Goal: Task Accomplishment & Management: Complete application form

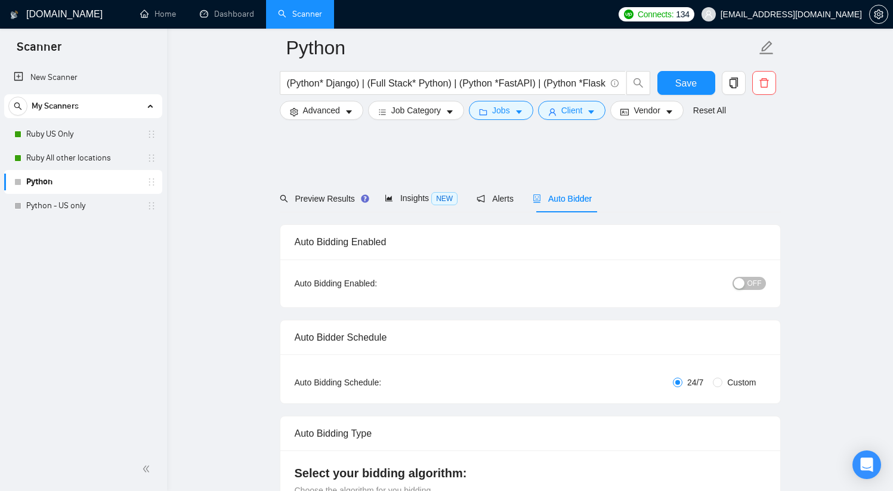
scroll to position [1272, 0]
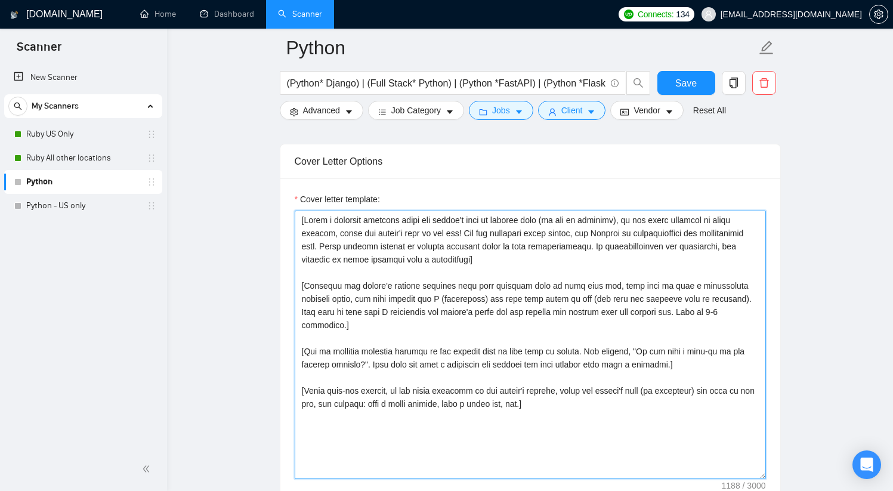
click at [491, 287] on textarea "Cover letter template:" at bounding box center [530, 345] width 471 height 269
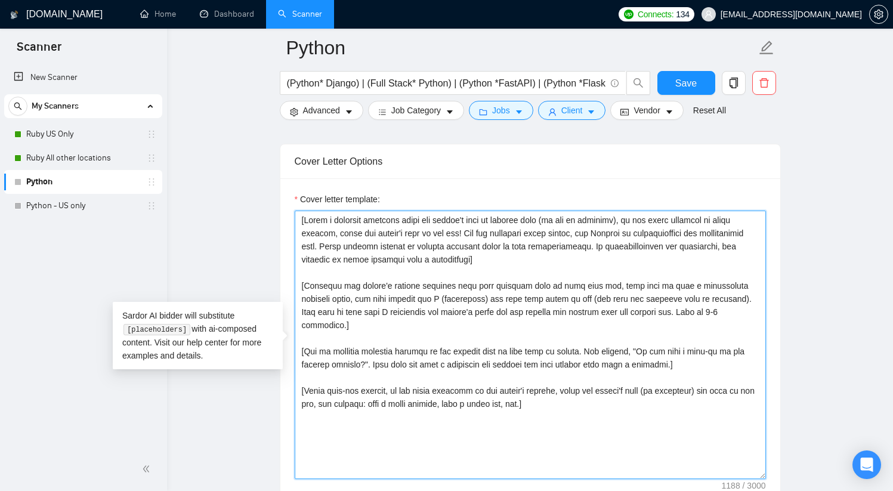
drag, startPoint x: 565, startPoint y: 393, endPoint x: 292, endPoint y: 216, distance: 325.7
click at [292, 216] on div "Cover letter template:" at bounding box center [530, 342] width 500 height 329
paste textarea "Folder= 1. CLNT:iqvia| URL:https://[DOMAIN_NAME]/freelancers/~01da58e596b6c9bbf…"
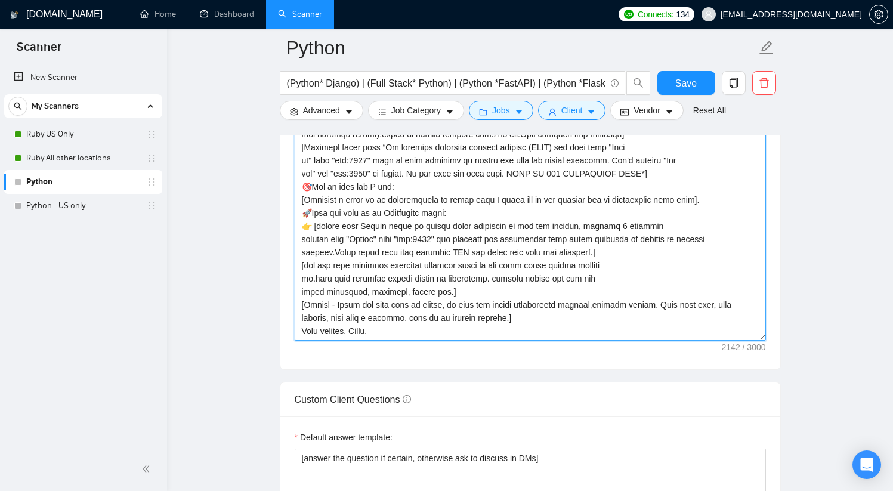
scroll to position [1389, 0]
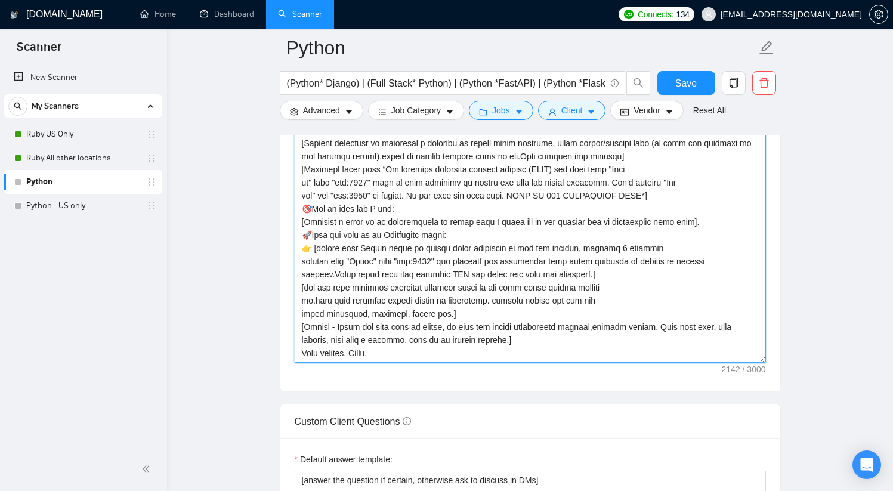
click at [461, 275] on textarea "Cover letter template:" at bounding box center [530, 228] width 471 height 269
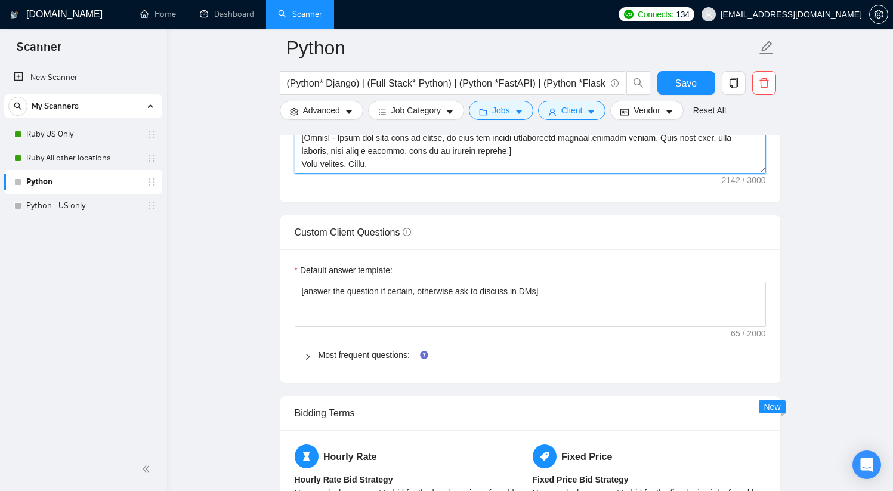
scroll to position [1578, 0]
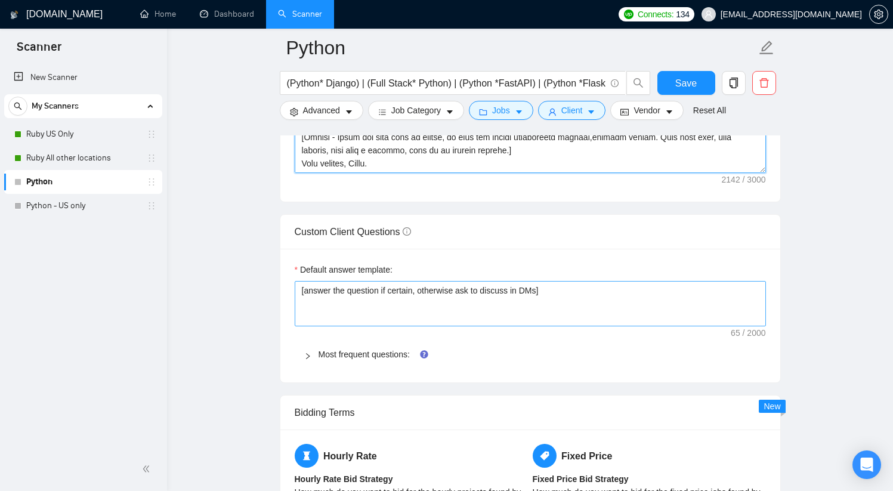
type textarea "[Folder= 1. CLNT:iqvia| URL:https://[DOMAIN_NAME]/freelancers/~01da58e596b6c9bb…"
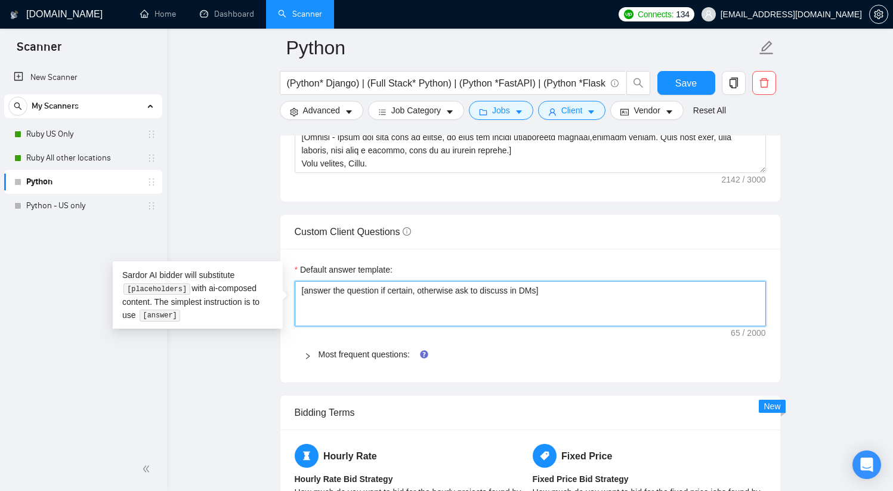
click at [357, 308] on textarea "[answer the question if certain, otherwise ask to discuss in DMs]" at bounding box center [530, 303] width 471 height 45
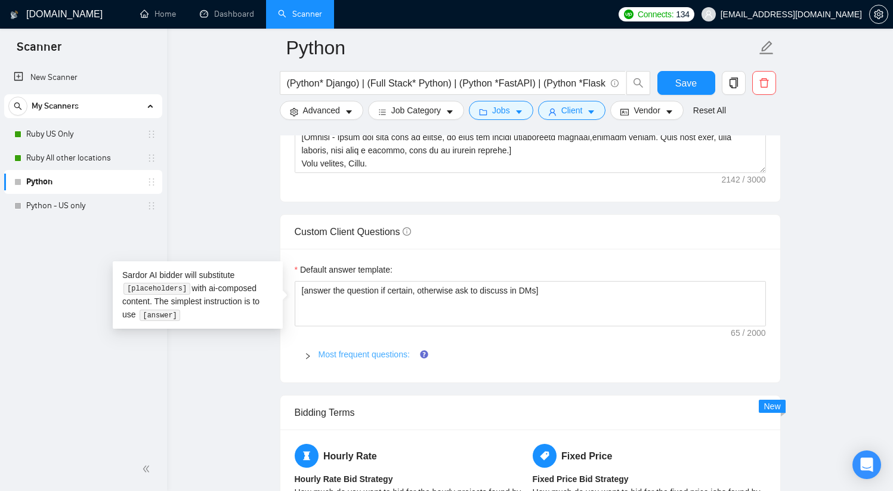
click at [337, 354] on link "Most frequent questions:" at bounding box center [364, 355] width 91 height 10
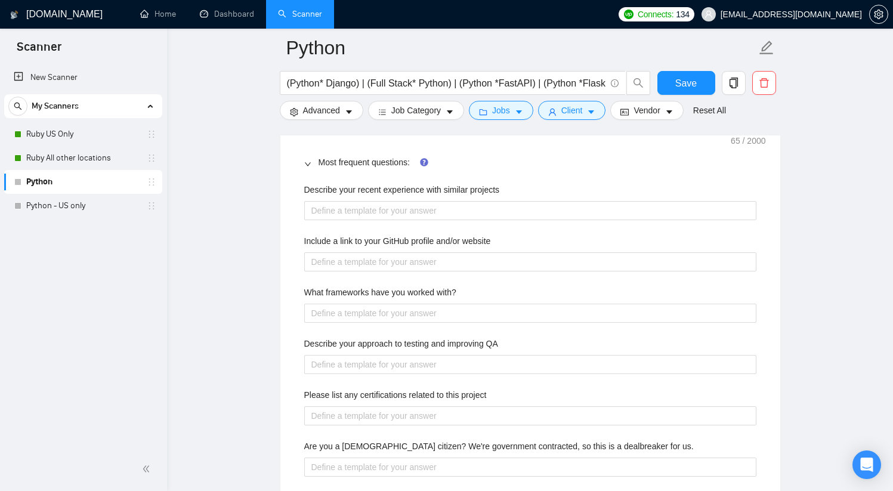
scroll to position [1768, 0]
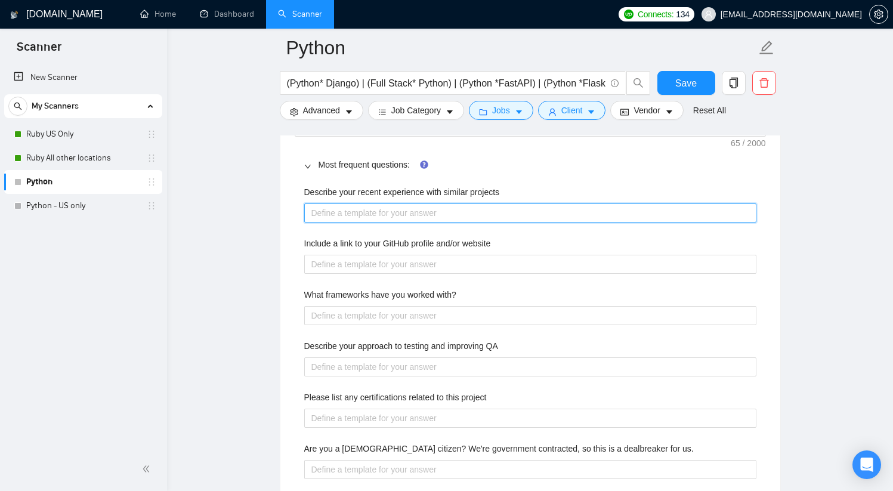
click at [393, 216] on projects "Describe your recent experience with similar projects" at bounding box center [530, 212] width 452 height 19
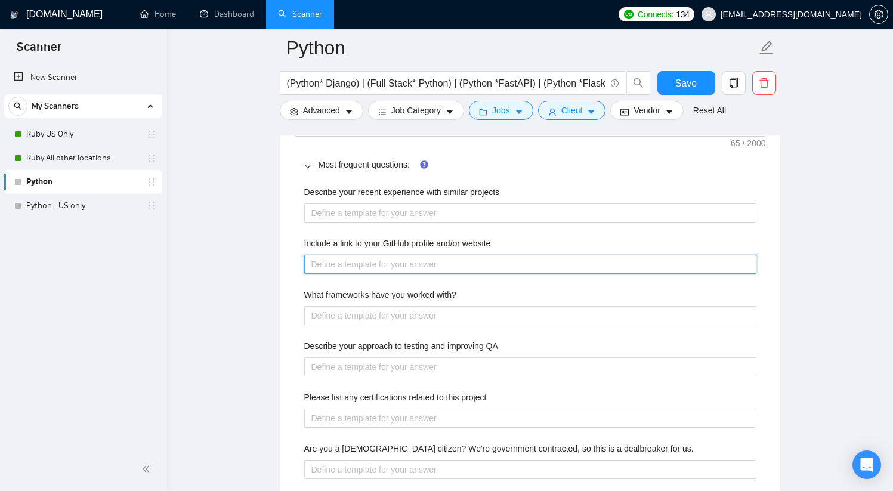
click at [411, 264] on website "Include a link to your GitHub profile and/or website" at bounding box center [530, 264] width 452 height 19
paste website "[URL][DOMAIN_NAME]"
type website "[URL][DOMAIN_NAME]"
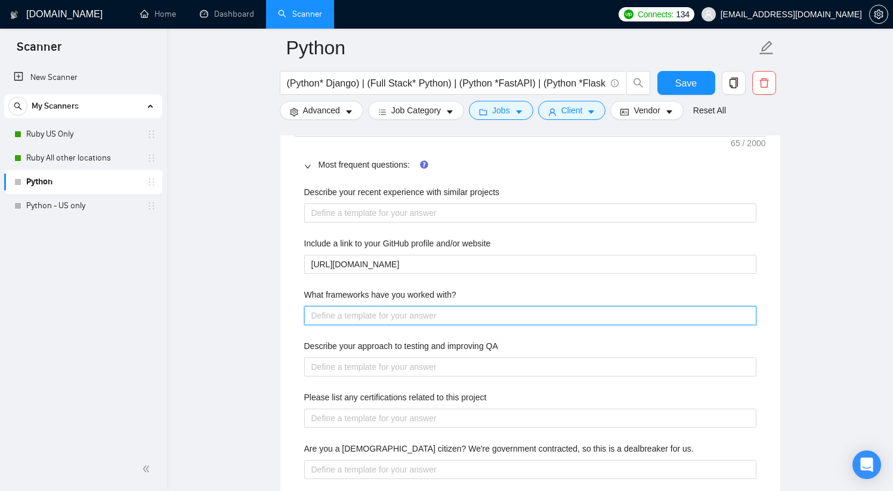
click at [369, 315] on with\? "What frameworks have you worked with?" at bounding box center [530, 315] width 452 height 19
type with\? "D"
type with\? "Dj"
type with\? "Dja"
type with\? "Djan"
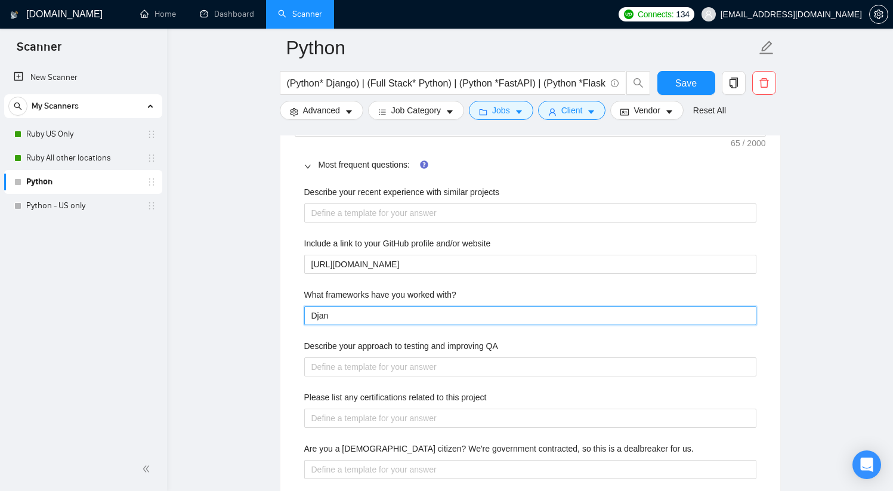
type with\? "Djang"
type with\? "Django"
type with\? "Django,"
type with\? "Django, F"
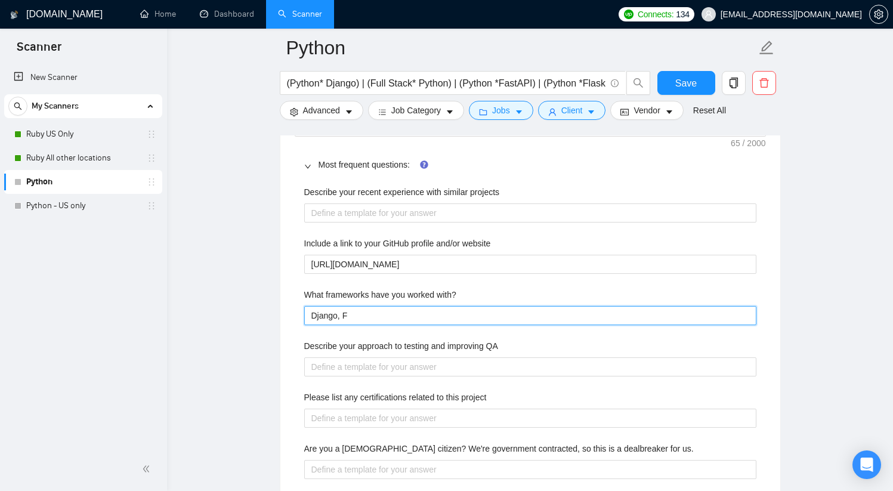
type with\? "Django, [GEOGRAPHIC_DATA]"
type with\? "Django, Fls"
type with\? "Django, Flst"
type with\? "Django, Fls"
type with\? "Django, [GEOGRAPHIC_DATA]"
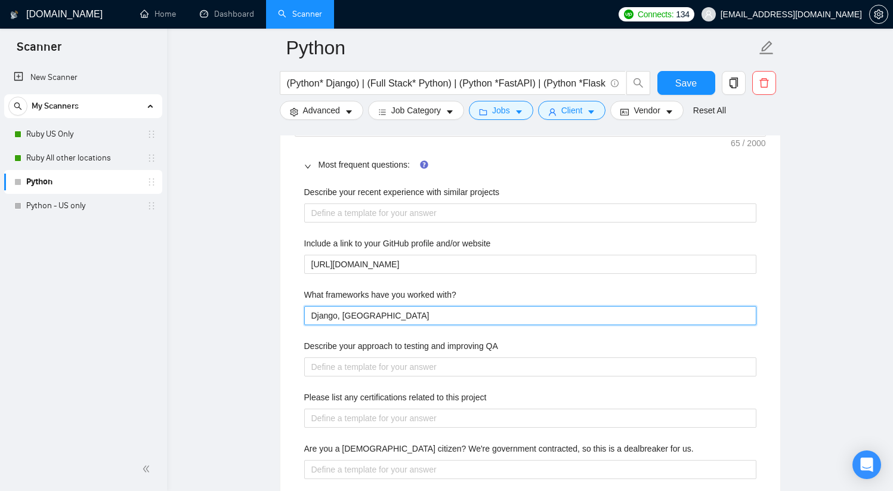
type with\? "Django, F"
type with\? "Django, [GEOGRAPHIC_DATA]"
type with\? "Django, Fla"
type with\? "Django, Flas"
type with\? "Django, Flas,"
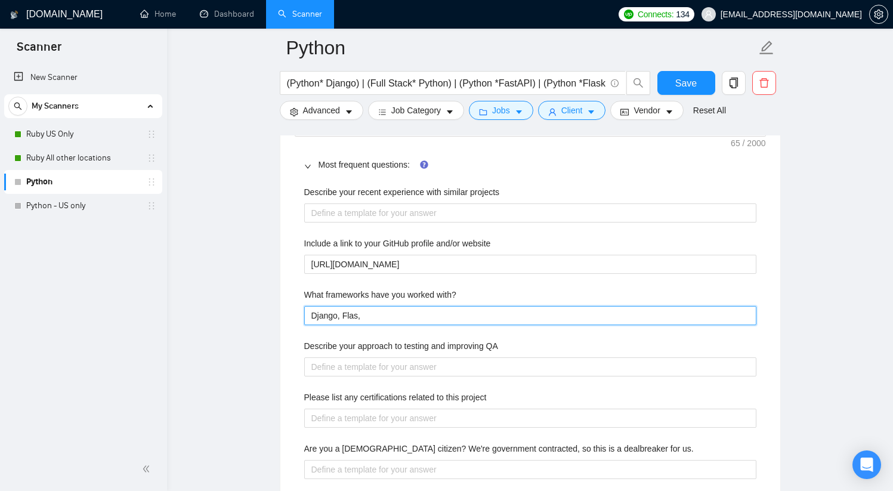
type with\? "Django, Flas,"
type with\? "Django, Flas"
type with\? "Django, Flask"
type with\? "Django, Flask,"
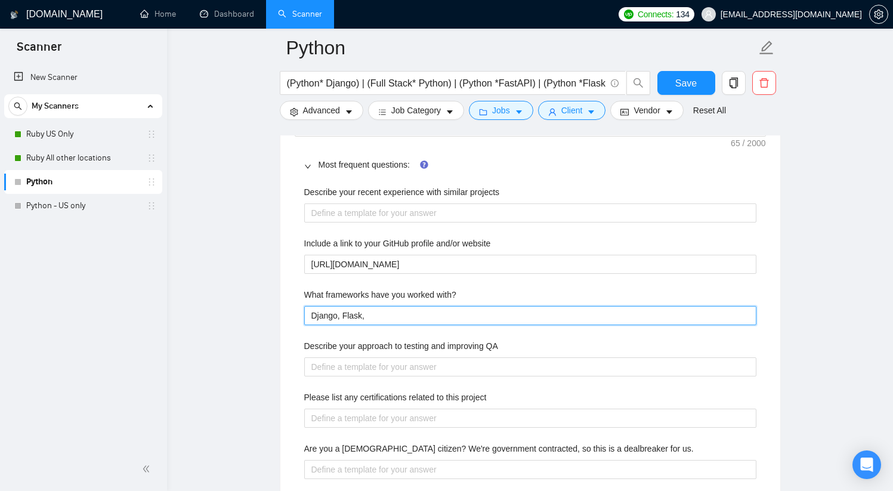
type with\? "Django, Flask,"
type with\? "Django, Flask, F"
type with\? "Django, Flask, Fa"
type with\? "Django, Flask, Fas"
type with\? "Django, Flask, Fast"
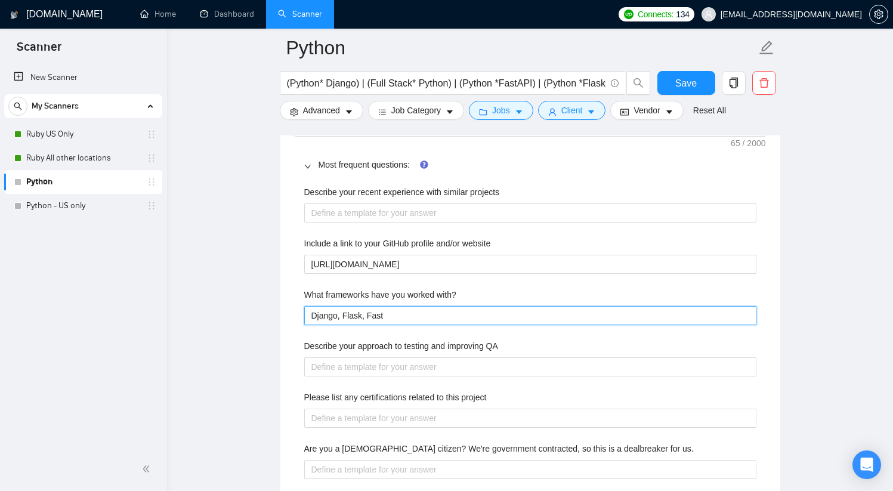
type with\? "Django, Flask, FastA"
type with\? "Django, Flask, FastAP"
type with\? "Django, Flask, FastAPI"
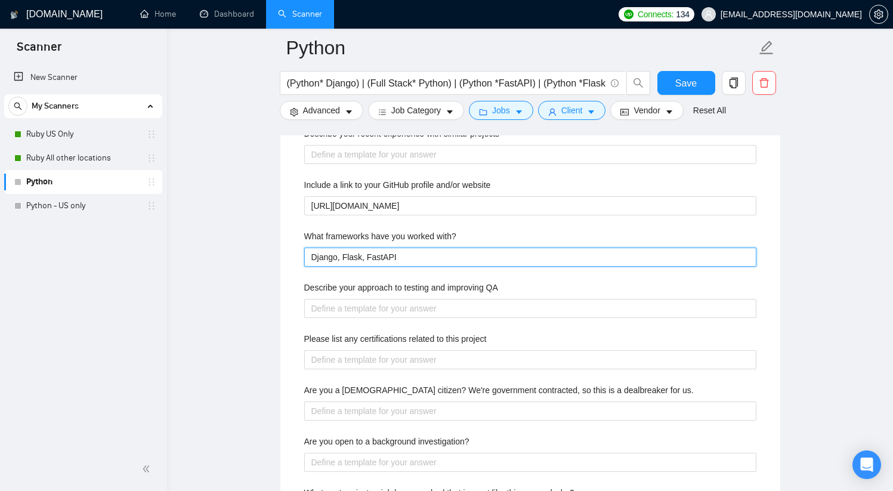
scroll to position [1831, 0]
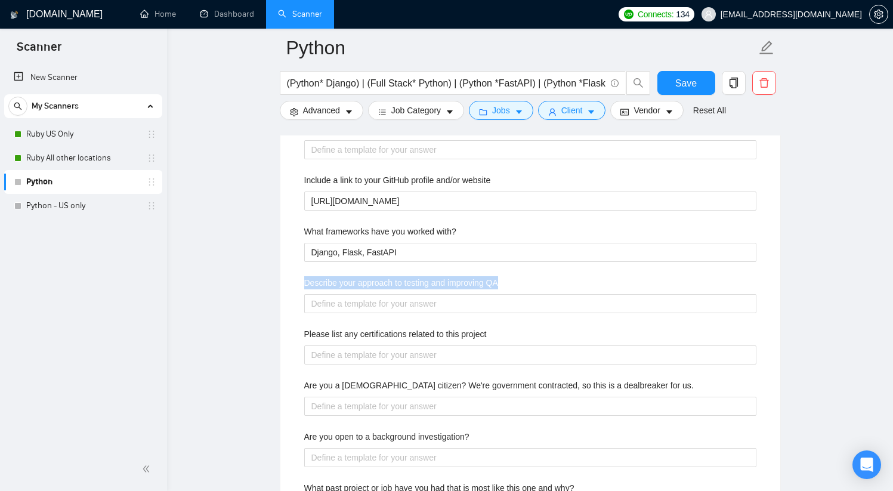
drag, startPoint x: 304, startPoint y: 283, endPoint x: 505, endPoint y: 281, distance: 200.5
click at [498, 281] on label "Describe your approach to testing and improving QA" at bounding box center [401, 282] width 194 height 13
copy label "Describe your approach to testing and improving QA"
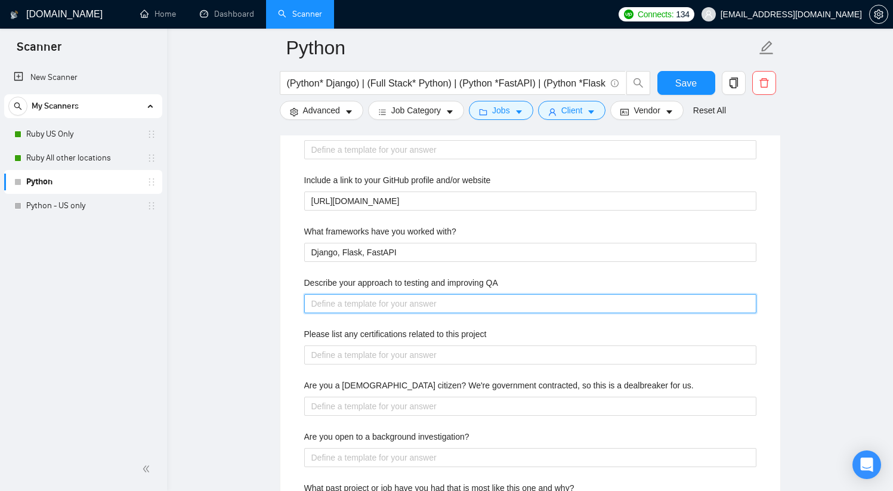
click at [452, 304] on QA "Describe your approach to testing and improving QA" at bounding box center [530, 303] width 452 height 19
paste QA "unit → integration → contract/API"
type QA "unit → integration → contract/API"
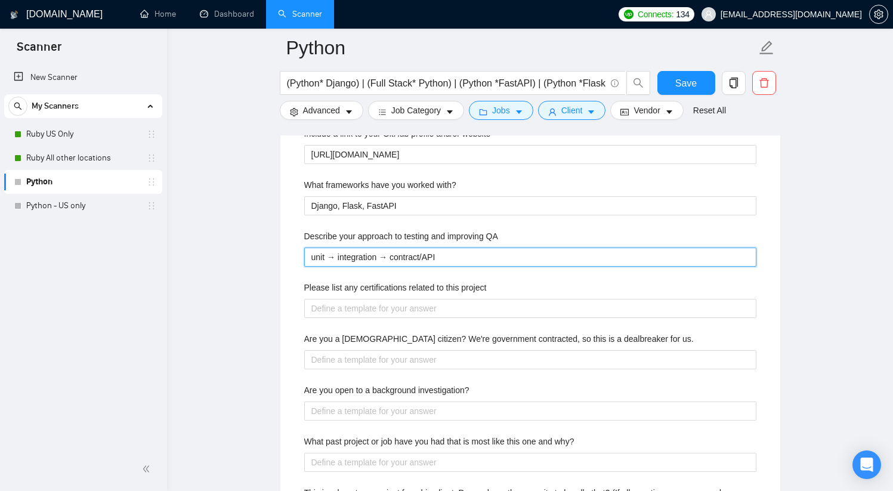
scroll to position [1910, 0]
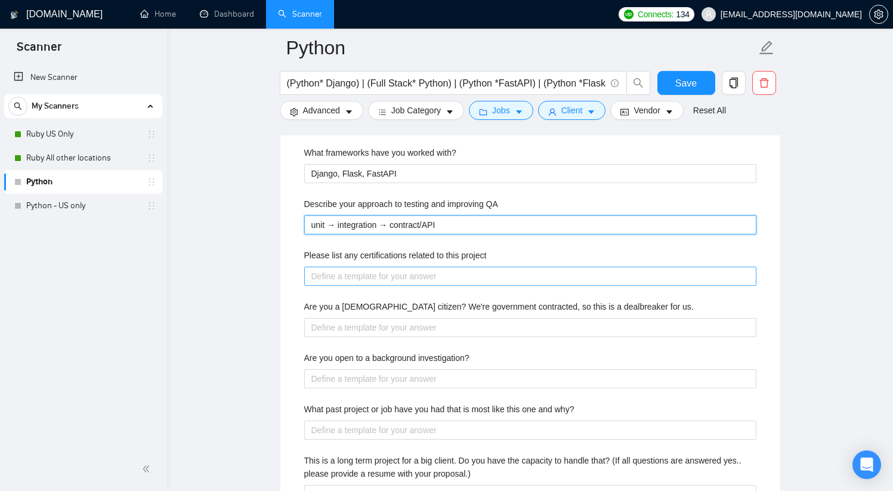
type QA "unit → integration → contract/API"
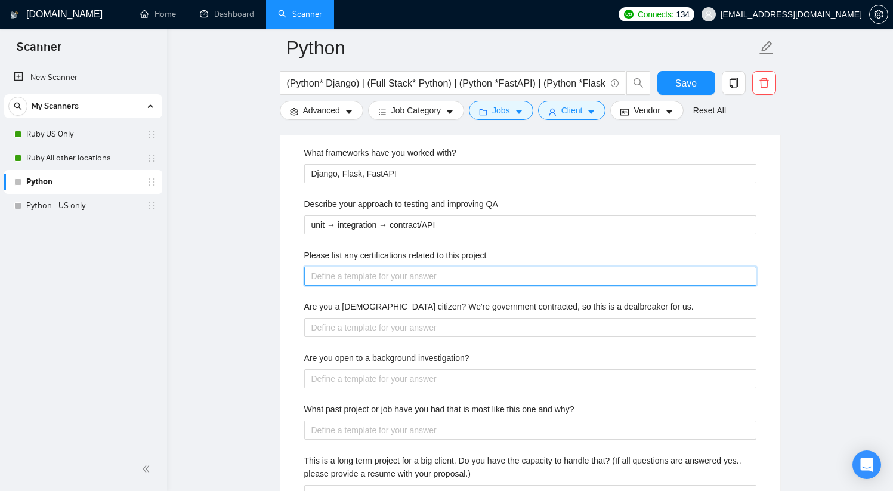
click at [369, 276] on project "Please list any certifications related to this project" at bounding box center [530, 276] width 452 height 19
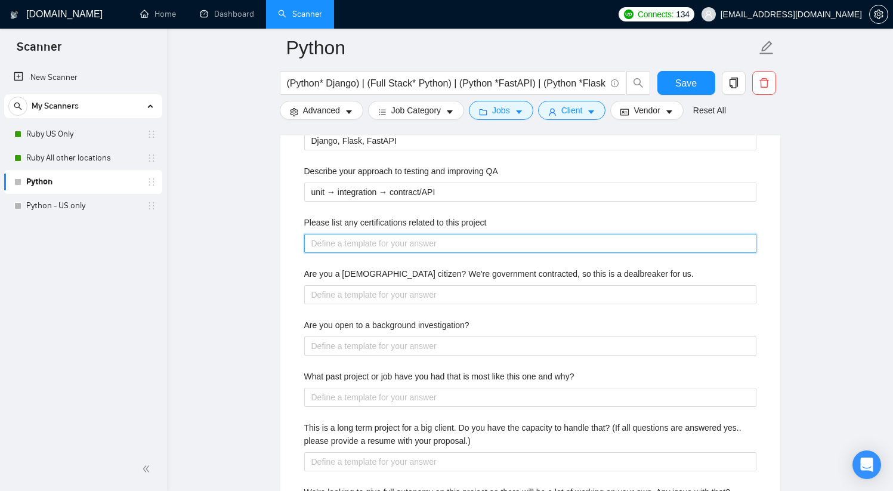
scroll to position [1978, 0]
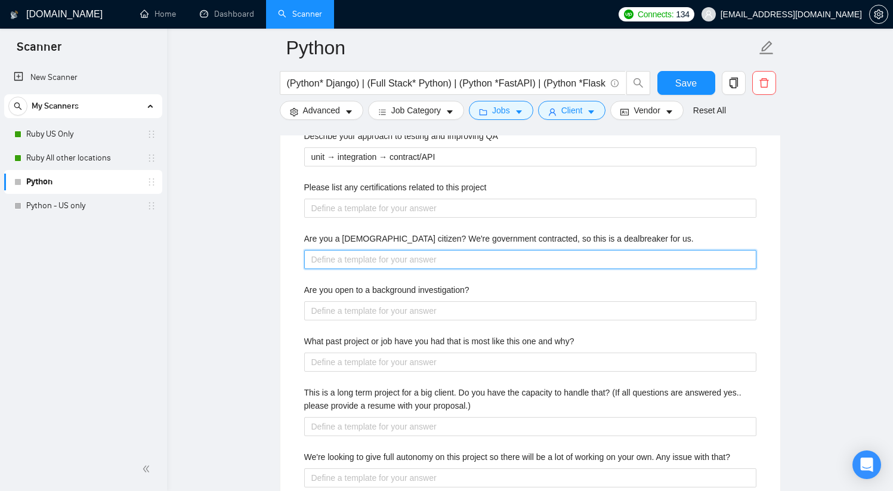
click at [414, 261] on us\ "Are you a [DEMOGRAPHIC_DATA] citizen? We're government contracted, so this is a…" at bounding box center [530, 259] width 452 height 19
type us\ "Y"
type us\ "Ye"
type us\ "Yes"
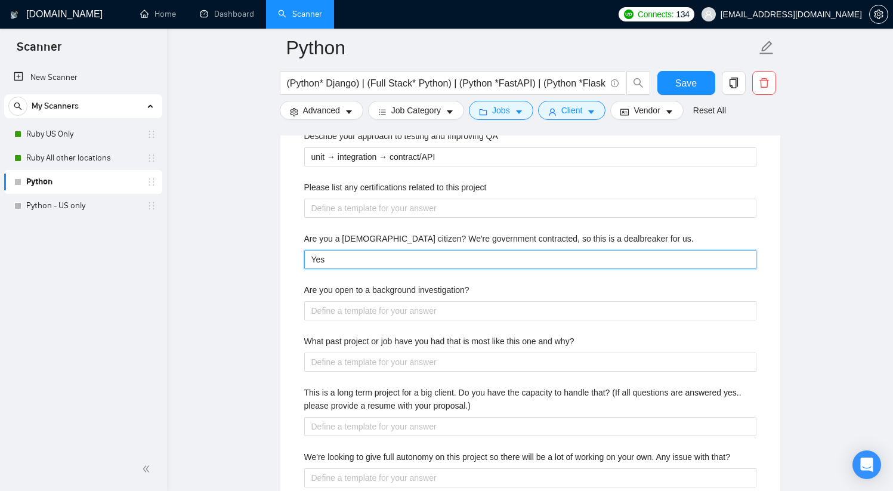
type us\ "Yes I"
type us\ "Yes I a"
type us\ "Yes I am"
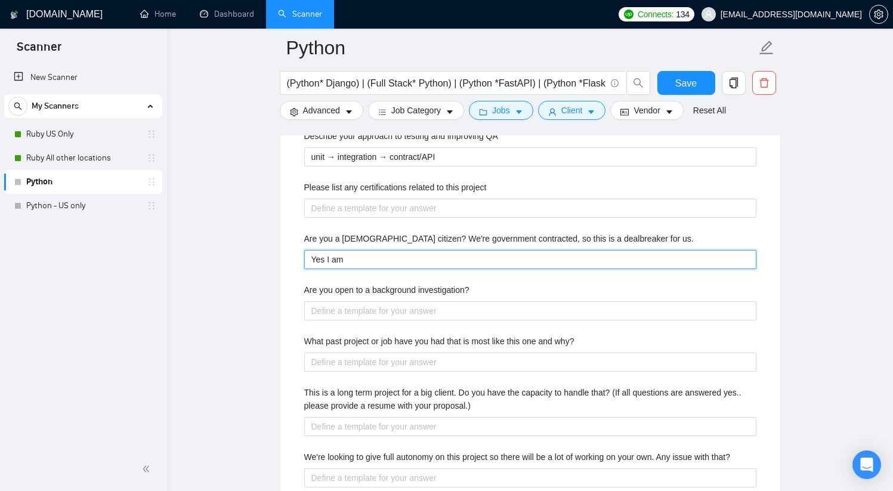
type us\ "Yes I am a"
type us\ "Yes I am a U"
type us\ "Yes I am a [GEOGRAPHIC_DATA]"
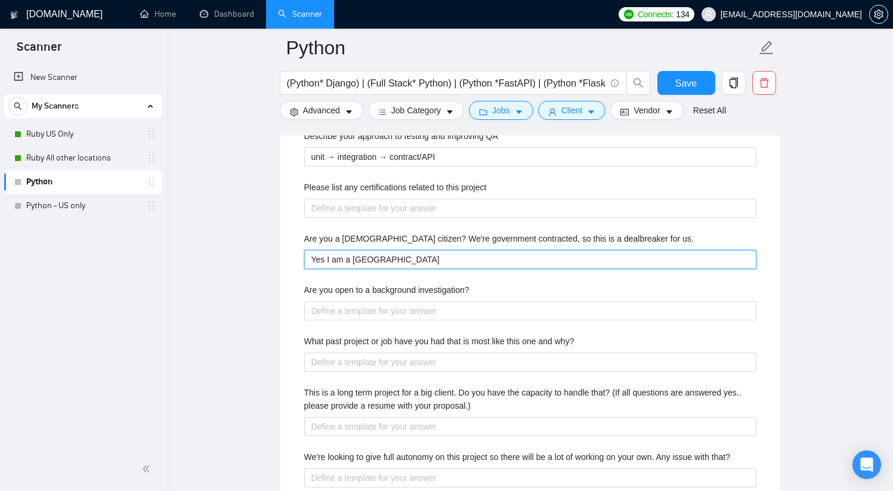
type us\ "Yes I am a US c"
type us\ "Yes I am a US ci"
type us\ "Yes I am a US cit"
type us\ "Yes I am a US citi"
type us\ "Yes I am a US citiz"
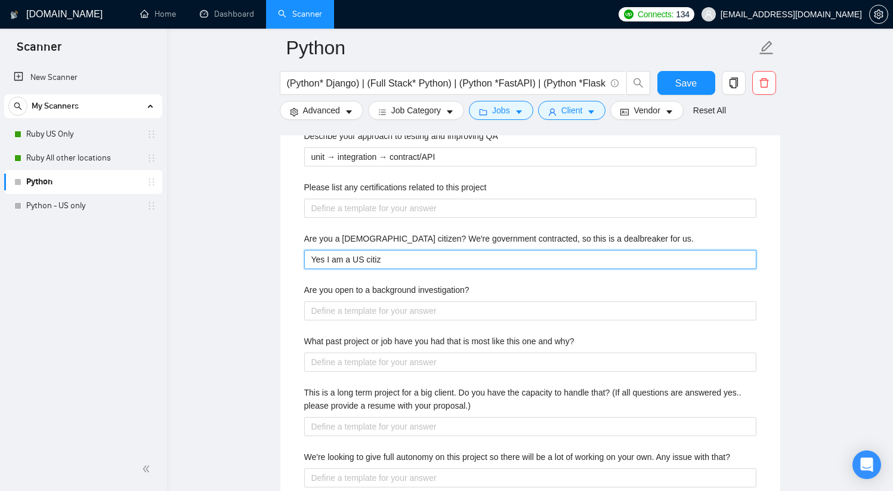
type us\ "Yes I am a US citize"
type us\ "Yes I am a [DEMOGRAPHIC_DATA] citizen"
type us\ "Yes I am a [DEMOGRAPHIC_DATA] citizen."
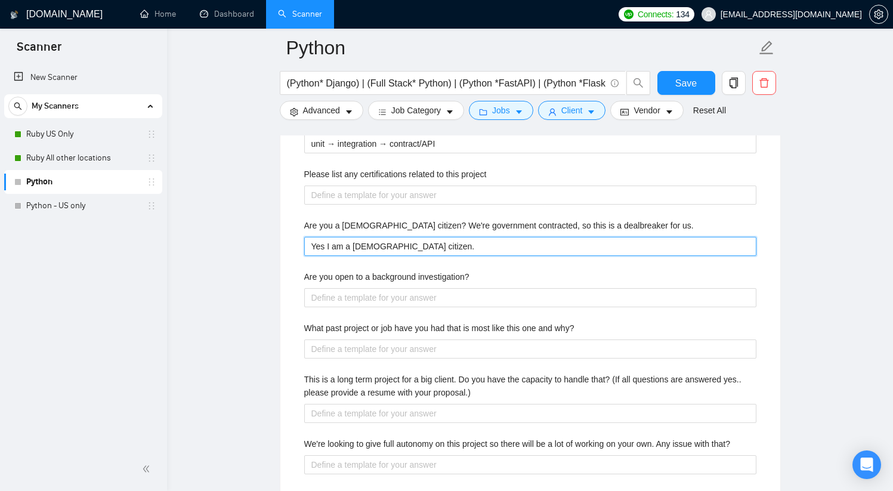
scroll to position [2020, 0]
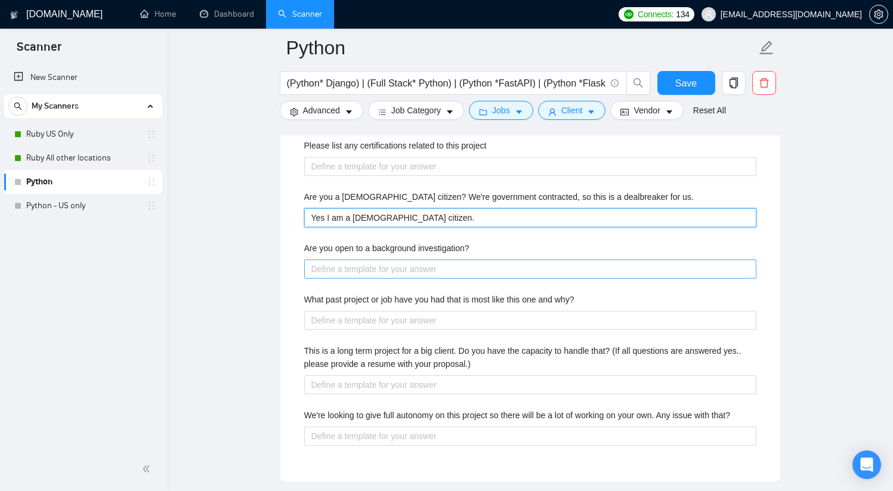
type us\ "Yes I am a [DEMOGRAPHIC_DATA] citizen."
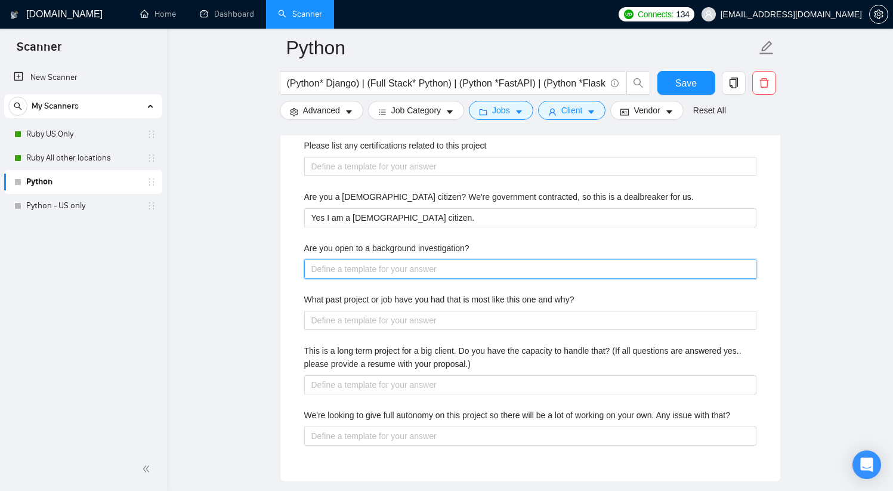
click at [433, 270] on investigation\? "Are you open to a background investigation?" at bounding box center [530, 269] width 452 height 19
type investigation\? "Y"
type investigation\? "Ye"
type investigation\? "Yes"
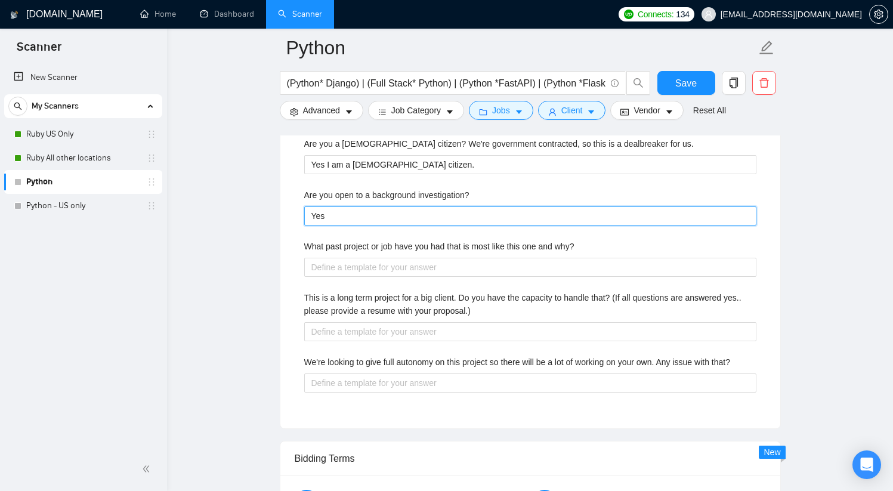
scroll to position [2076, 0]
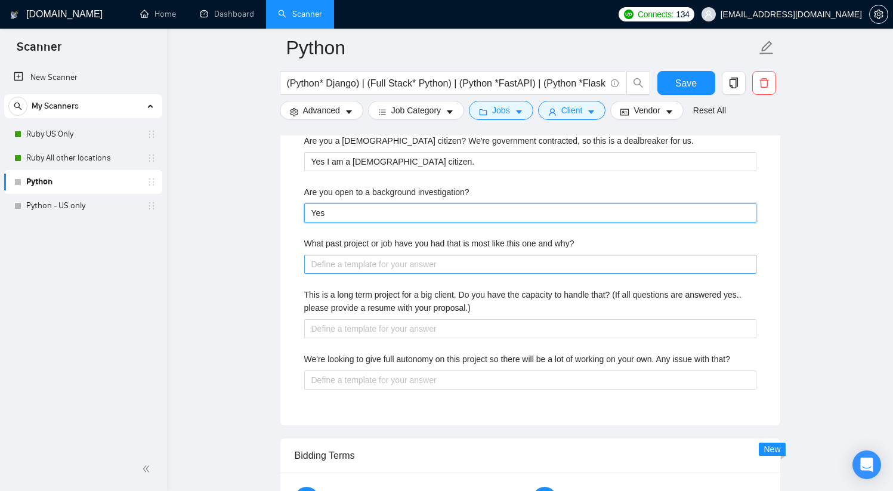
type investigation\? "Yes"
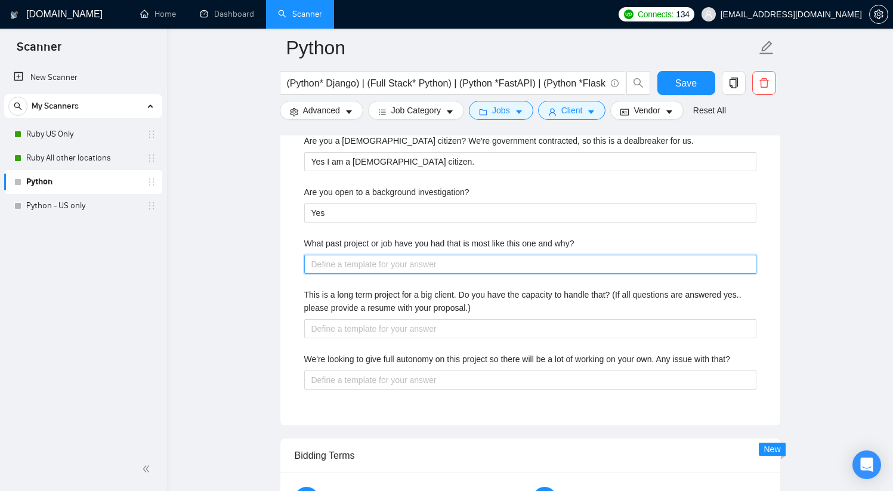
click at [445, 264] on why\? "What past project or job have you had that is most like this one and why?" at bounding box center [530, 264] width 452 height 19
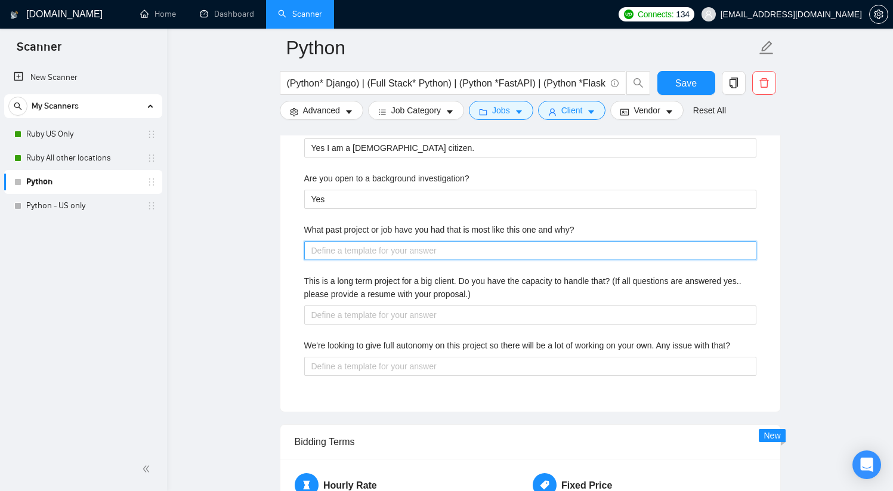
scroll to position [2091, 0]
type why\? "["
type why\? "[]"
type why\? "["
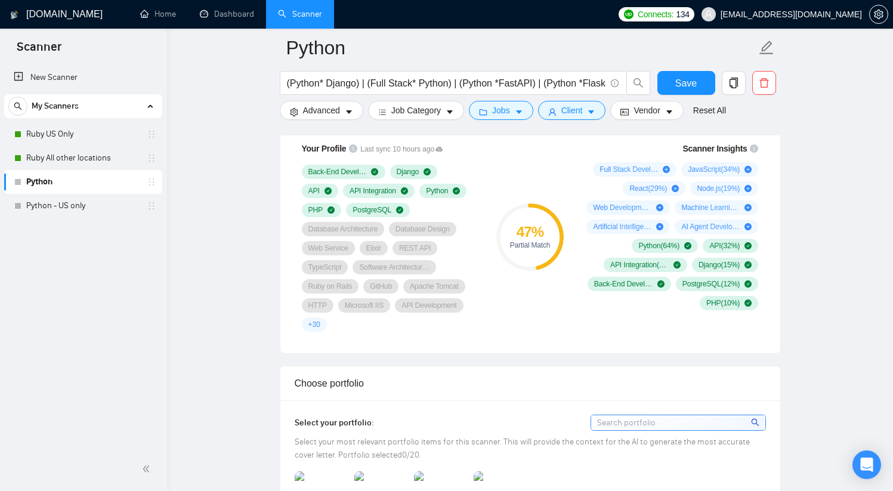
scroll to position [663, 0]
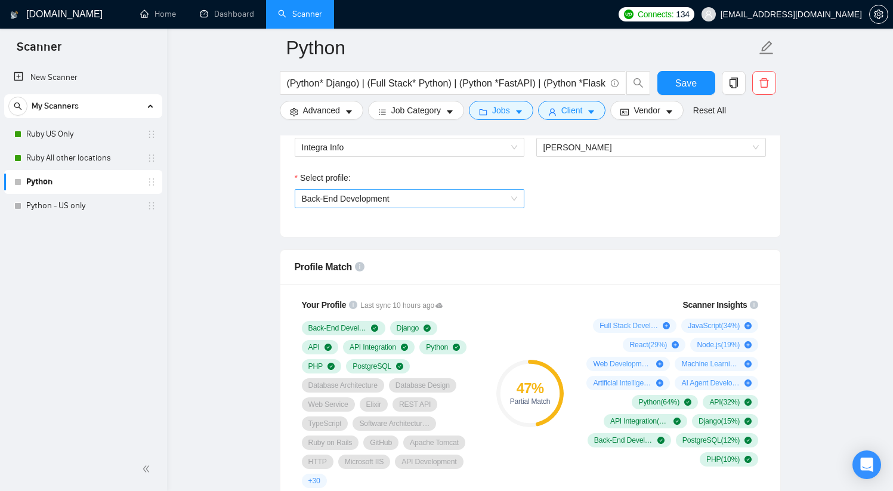
click at [462, 196] on span "Back-End Development" at bounding box center [409, 199] width 215 height 18
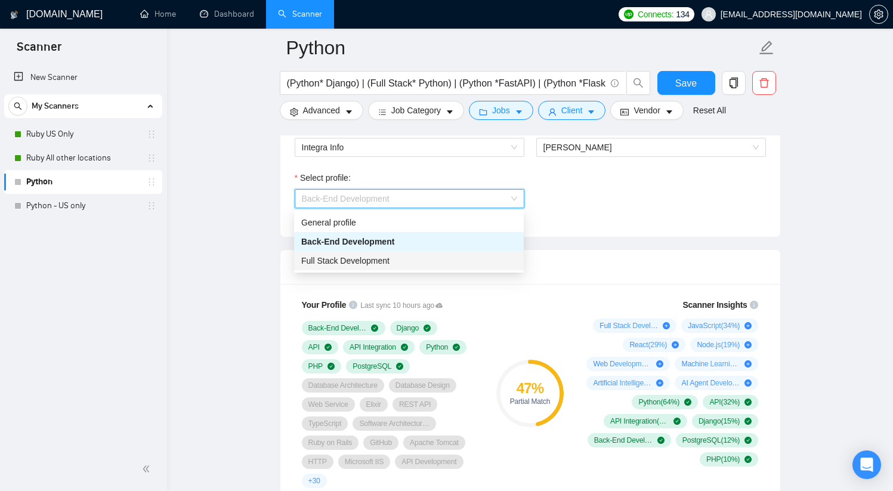
click at [409, 263] on div "Full Stack Development" at bounding box center [408, 260] width 215 height 13
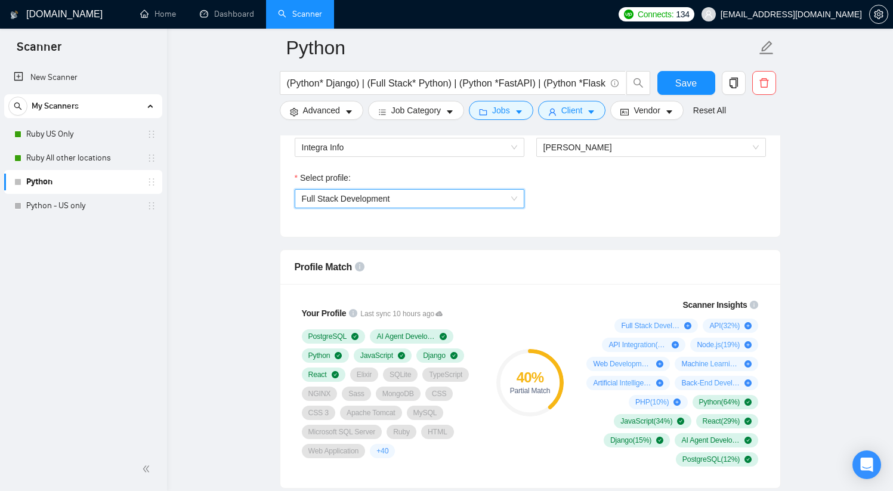
click at [465, 209] on div "Select profile: 1110580755107926016 Full Stack Development" at bounding box center [410, 196] width 242 height 51
click at [459, 202] on span "Full Stack Development" at bounding box center [409, 199] width 215 height 18
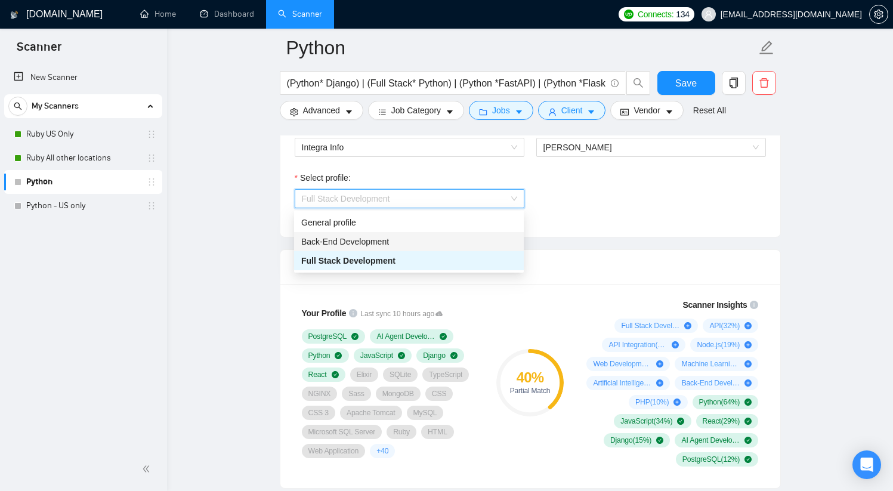
click at [413, 237] on div "Back-End Development" at bounding box center [408, 241] width 215 height 13
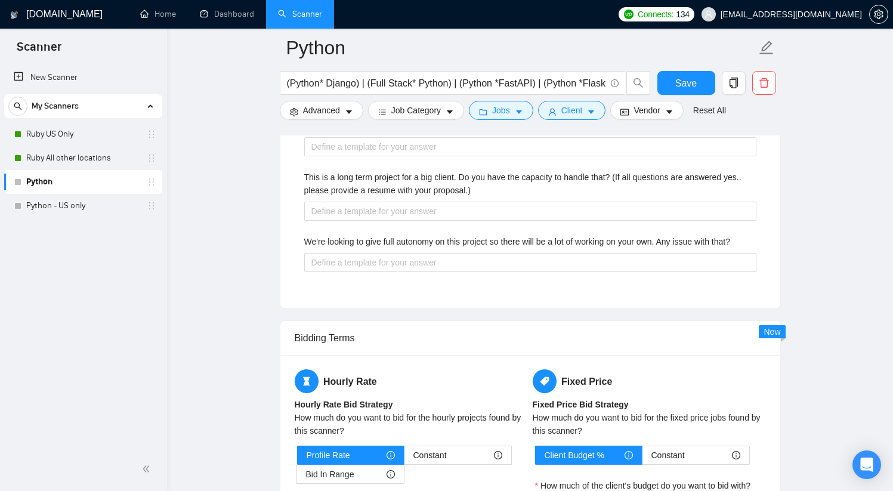
scroll to position [2359, 0]
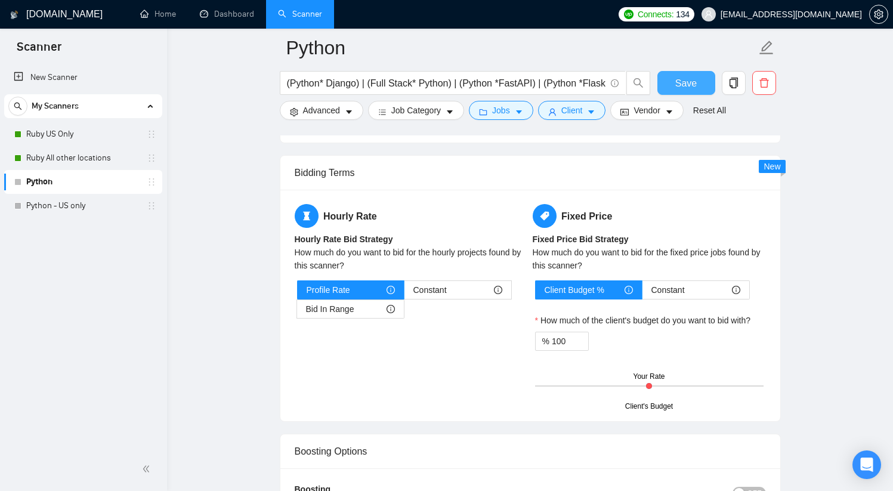
click at [676, 84] on span "Save" at bounding box center [686, 83] width 21 height 15
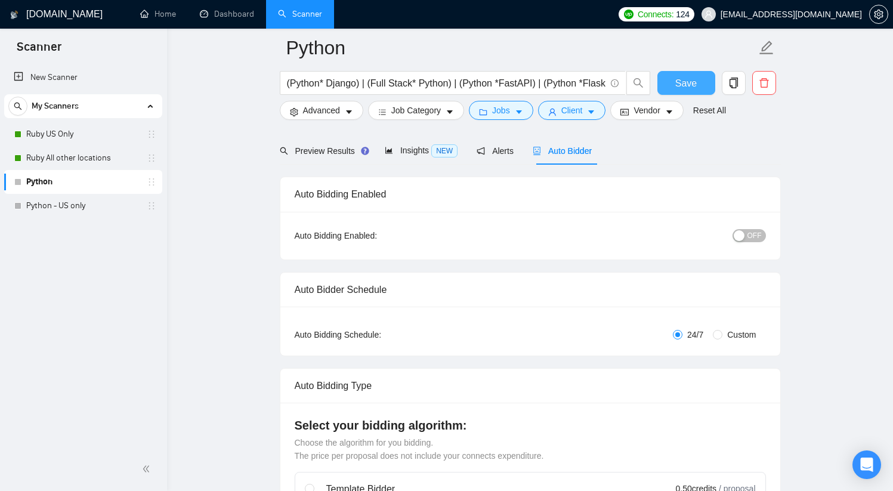
scroll to position [0, 0]
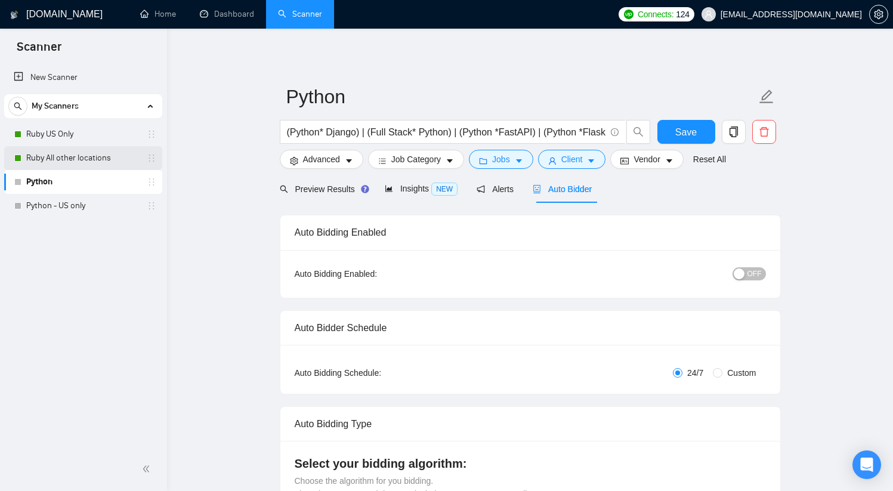
click at [72, 158] on link "Ruby All other locations" at bounding box center [82, 158] width 113 height 24
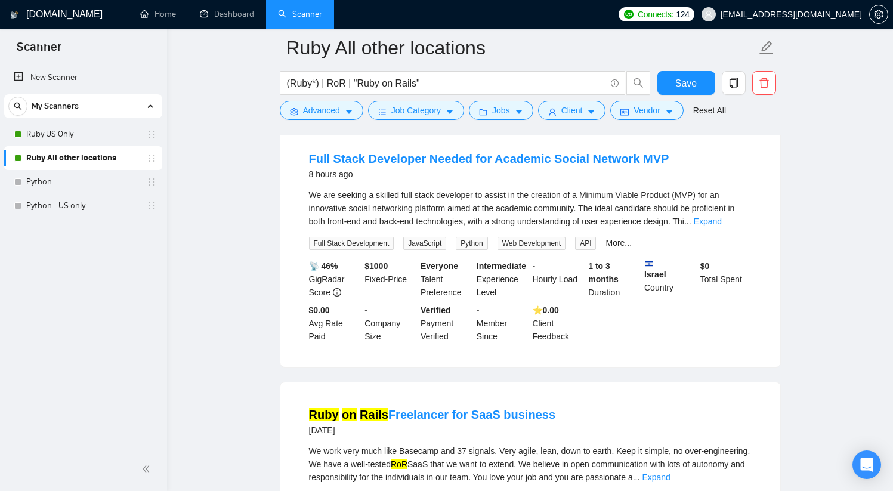
scroll to position [132, 0]
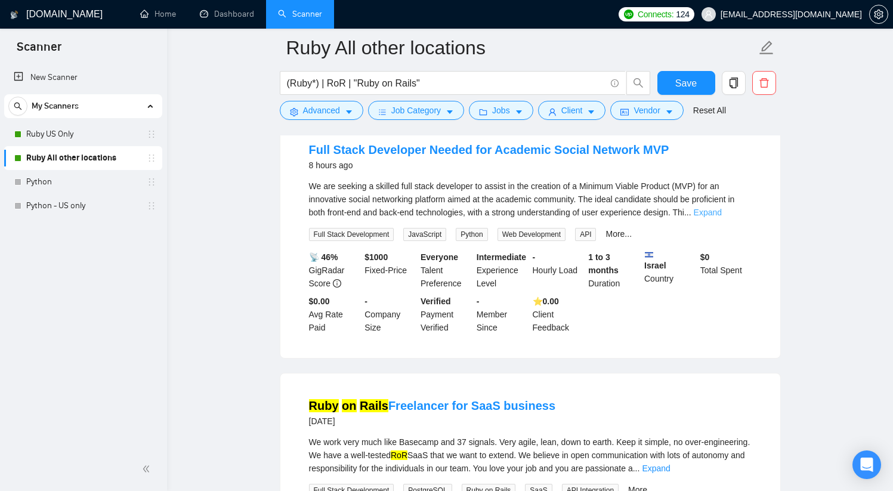
click at [722, 211] on link "Expand" at bounding box center [708, 213] width 28 height 10
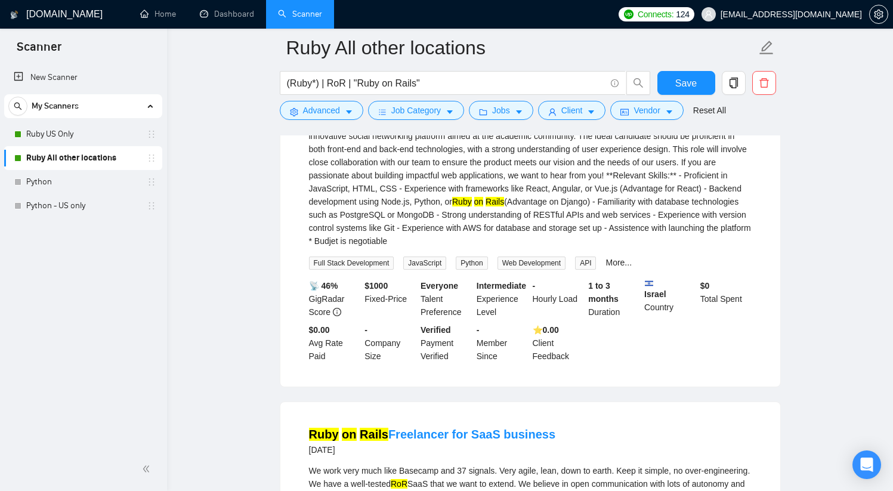
scroll to position [0, 0]
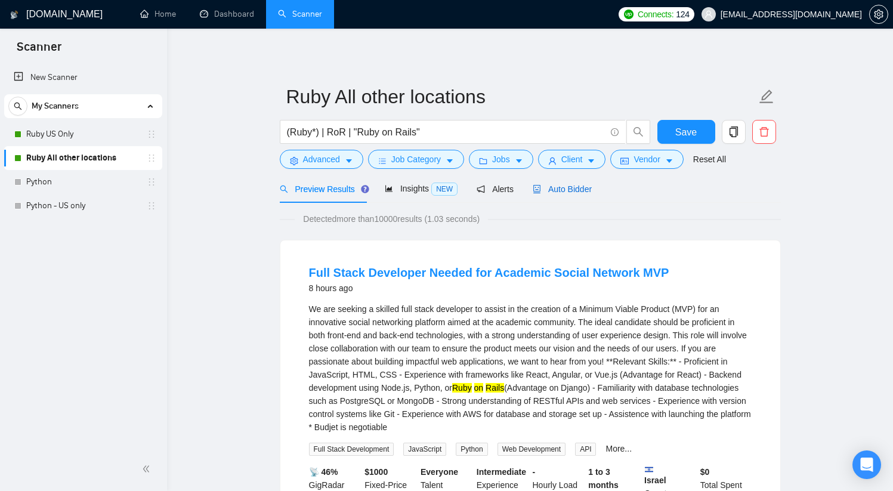
click at [578, 190] on span "Auto Bidder" at bounding box center [562, 189] width 59 height 10
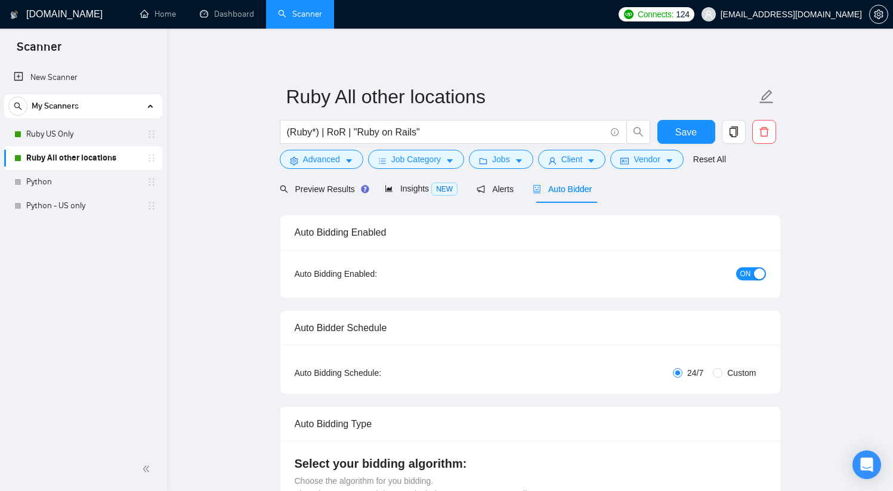
click at [752, 276] on button "ON" at bounding box center [751, 273] width 30 height 13
click at [80, 189] on link "Python" at bounding box center [82, 182] width 113 height 24
click at [682, 137] on span "Save" at bounding box center [686, 132] width 21 height 15
click at [102, 131] on link "Ruby US Only" at bounding box center [82, 134] width 113 height 24
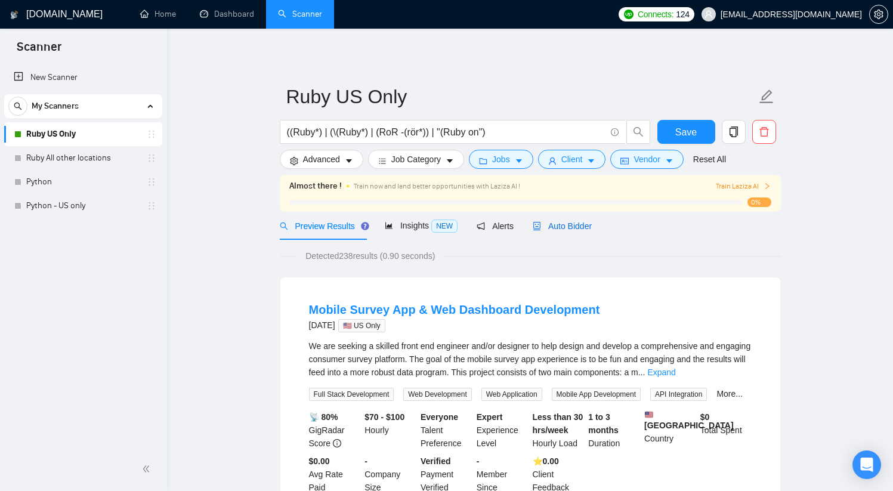
click at [584, 228] on span "Auto Bidder" at bounding box center [562, 226] width 59 height 10
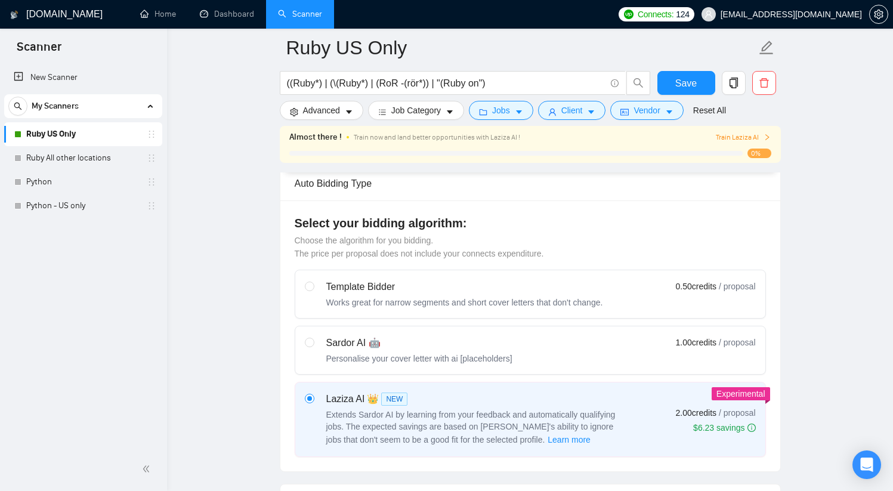
scroll to position [295, 0]
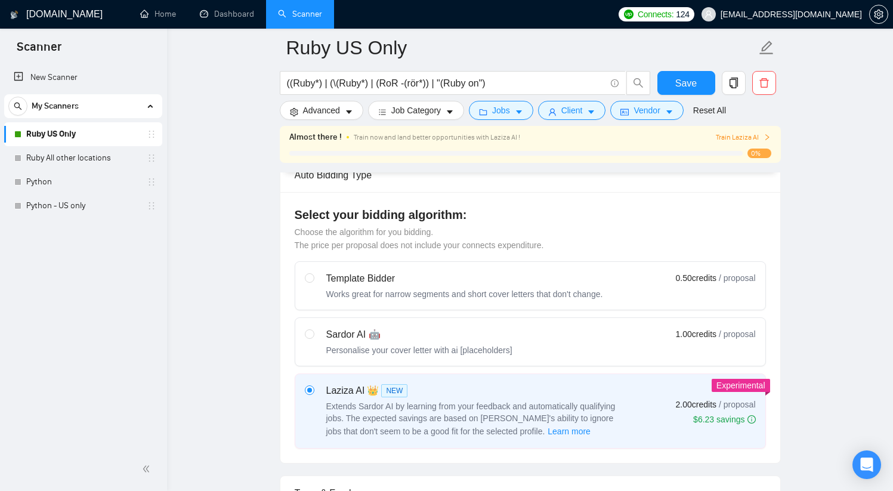
click at [425, 343] on div "Sardor AI 🤖 Personalise your cover letter with ai [placeholders]" at bounding box center [419, 342] width 186 height 29
click at [313, 338] on input "radio" at bounding box center [309, 333] width 8 height 8
radio input "true"
radio input "false"
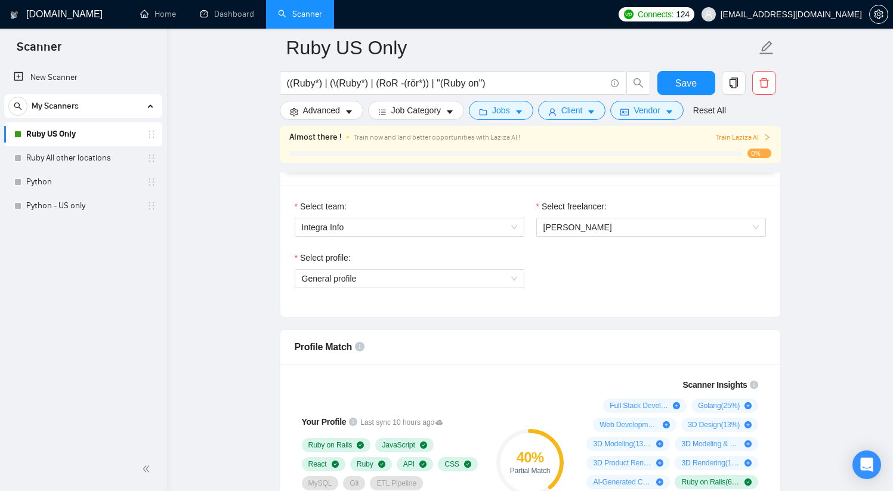
scroll to position [619, 0]
click at [445, 283] on span "General profile" at bounding box center [409, 279] width 215 height 18
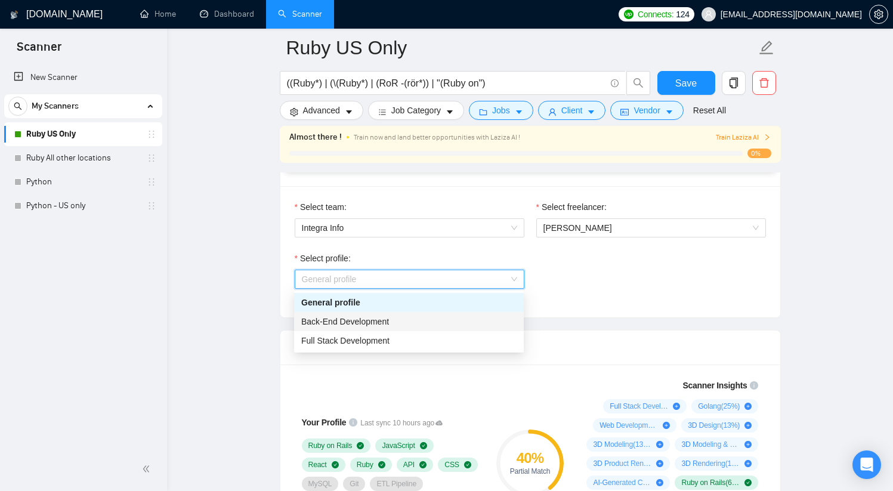
click at [412, 326] on div "Back-End Development" at bounding box center [408, 321] width 215 height 13
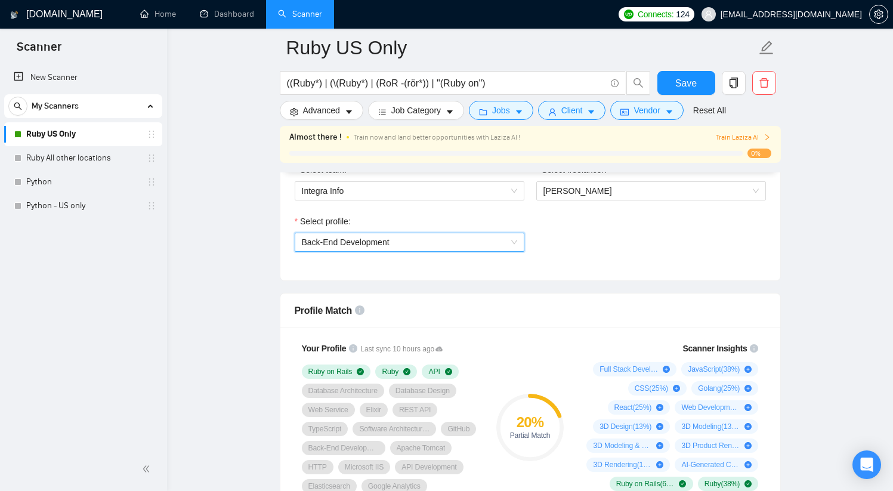
scroll to position [704, 0]
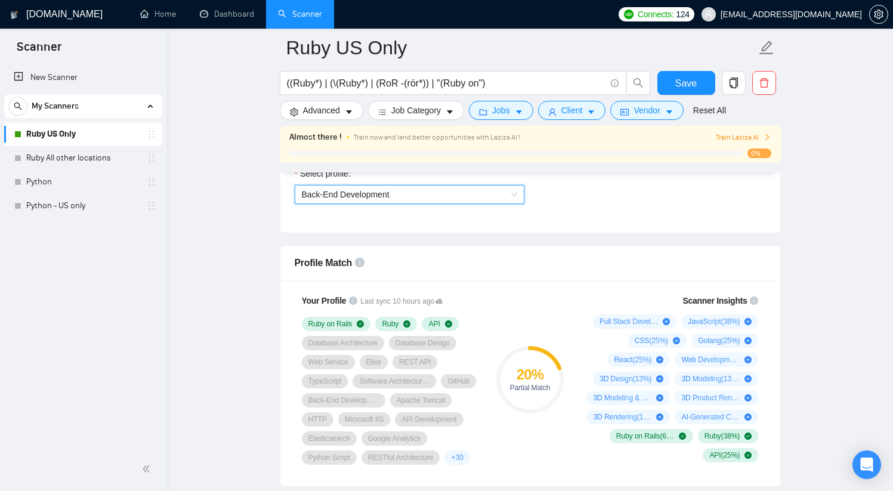
click at [430, 198] on span "Back-End Development" at bounding box center [409, 195] width 215 height 18
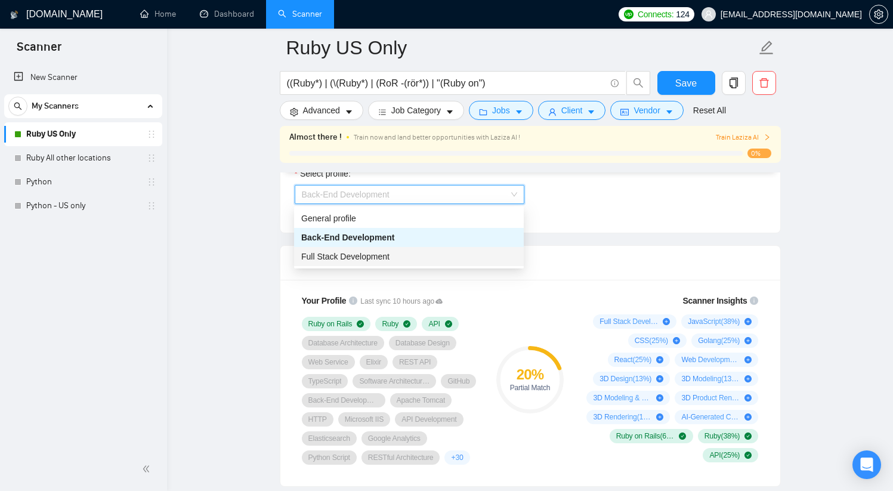
click at [393, 253] on div "Full Stack Development" at bounding box center [408, 256] width 215 height 13
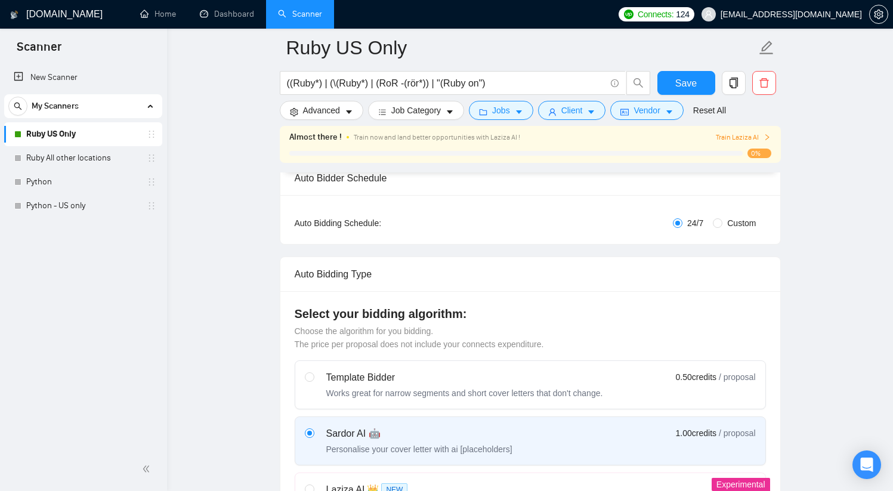
scroll to position [0, 0]
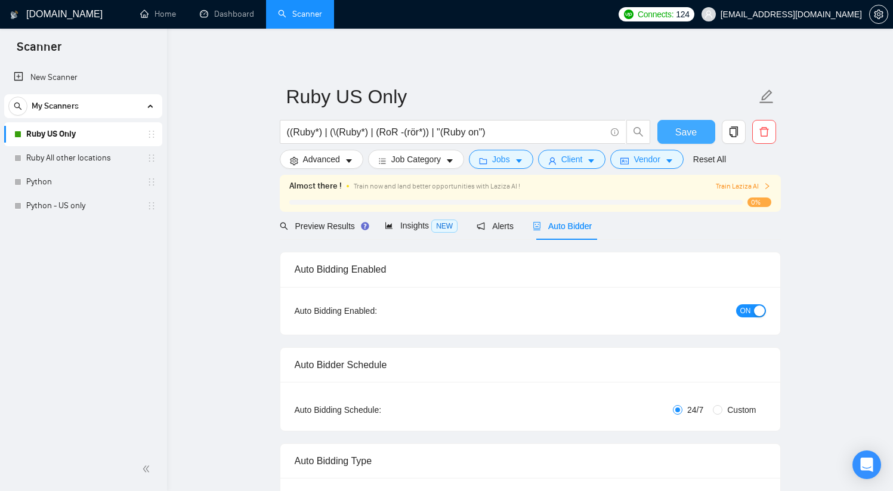
click at [689, 134] on span "Save" at bounding box center [686, 132] width 21 height 15
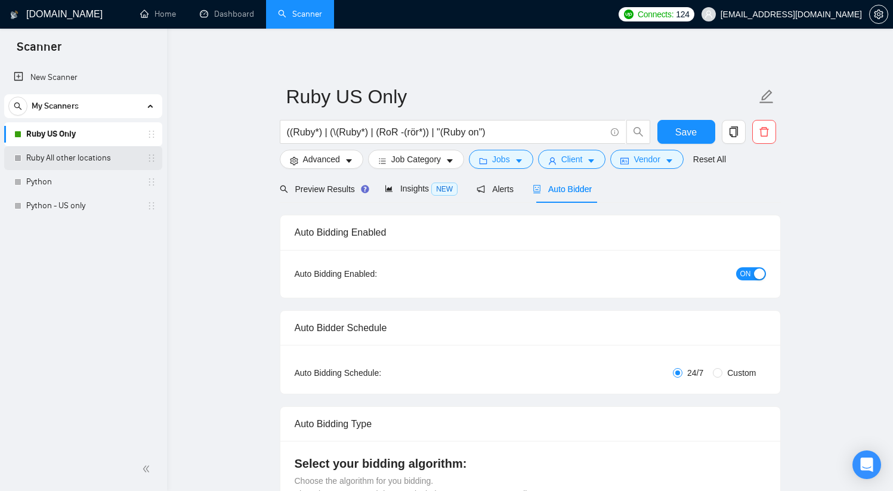
click at [66, 162] on link "Ruby All other locations" at bounding box center [82, 158] width 113 height 24
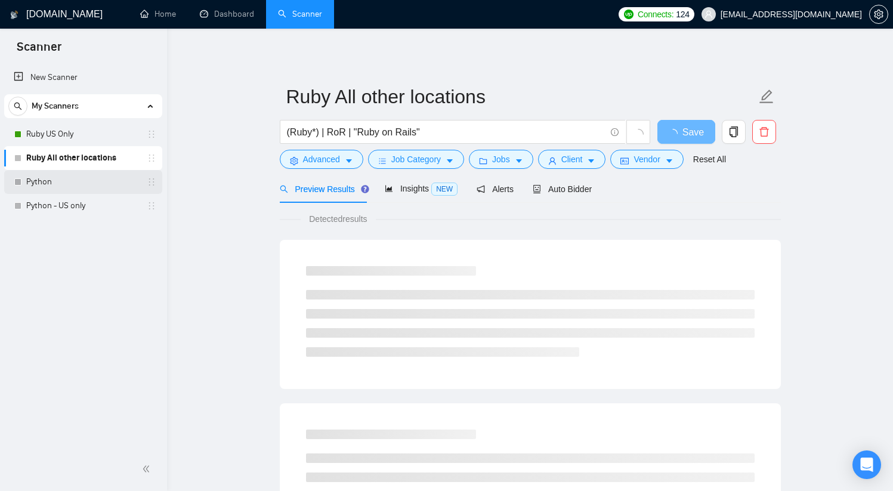
click at [79, 182] on link "Python" at bounding box center [82, 182] width 113 height 24
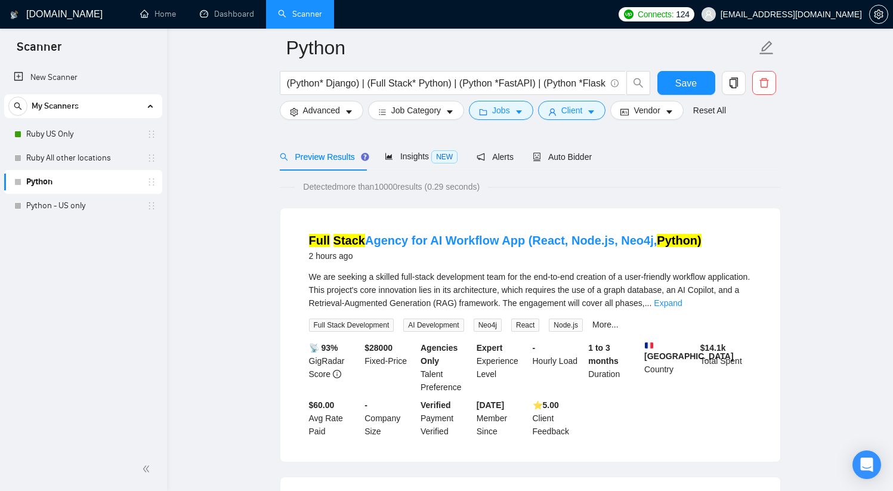
scroll to position [64, 0]
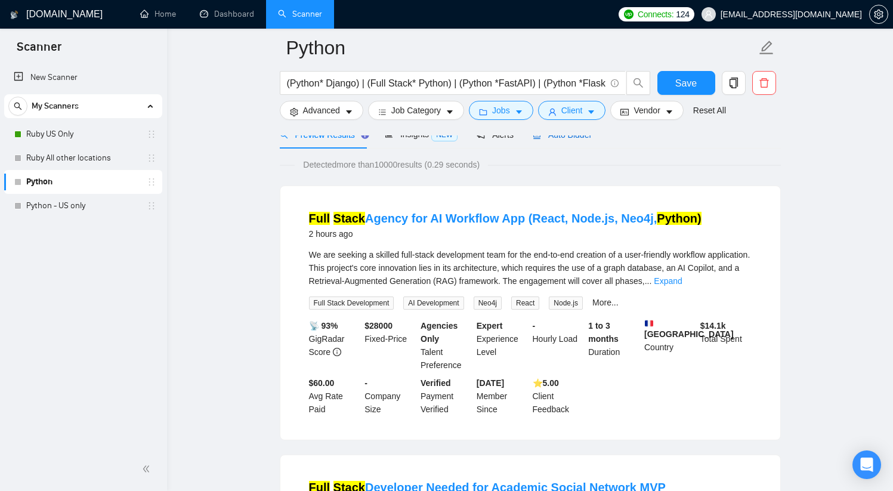
click at [584, 140] on div "Auto Bidder" at bounding box center [562, 134] width 59 height 13
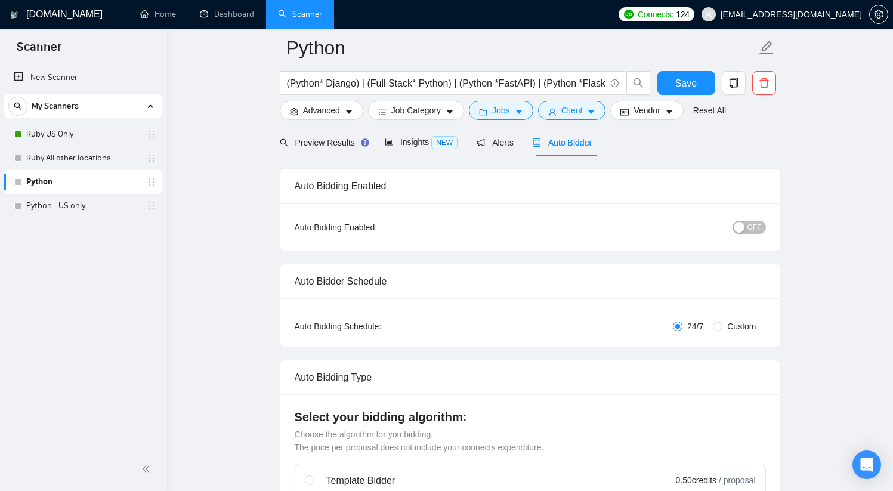
scroll to position [226, 0]
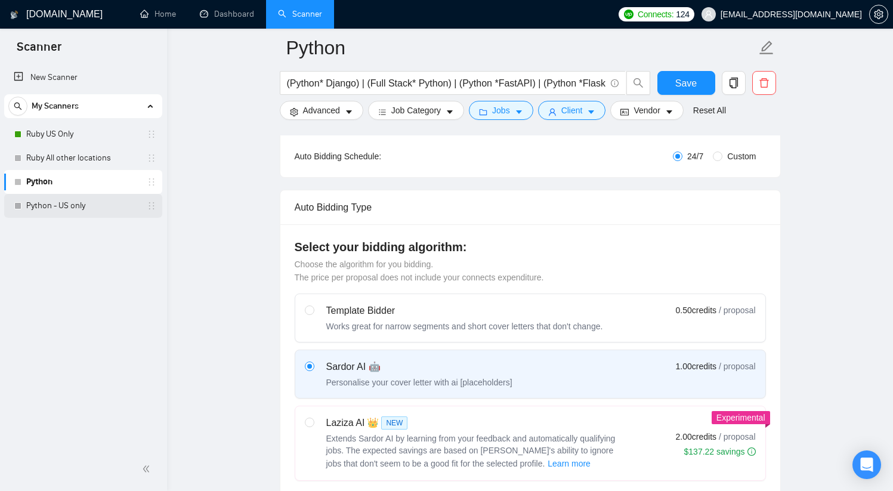
click at [57, 208] on link "Python - US only" at bounding box center [82, 206] width 113 height 24
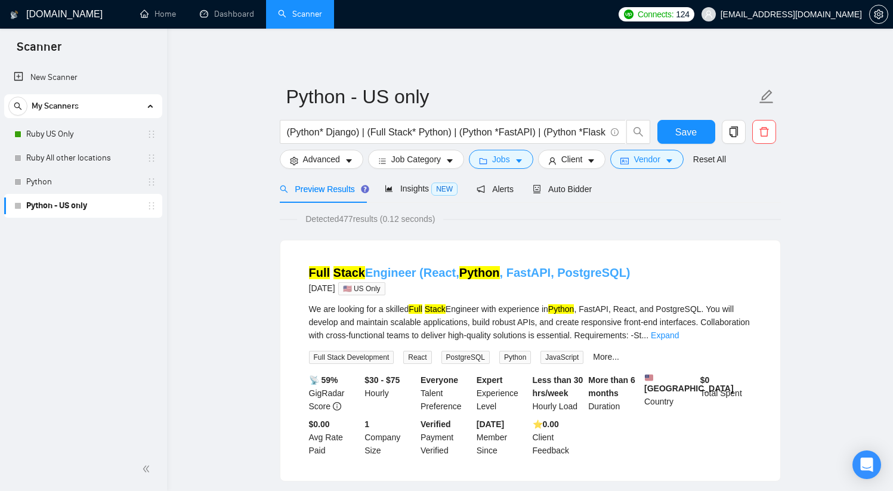
click at [521, 272] on link "Full Stack Engineer (React, Python , FastAPI, PostgreSQL)" at bounding box center [470, 272] width 322 height 13
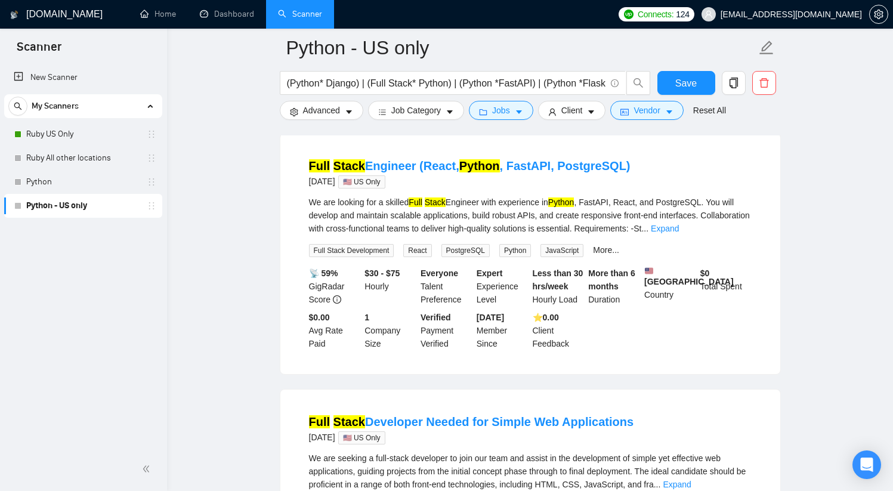
scroll to position [127, 0]
